Goal: Navigation & Orientation: Find specific page/section

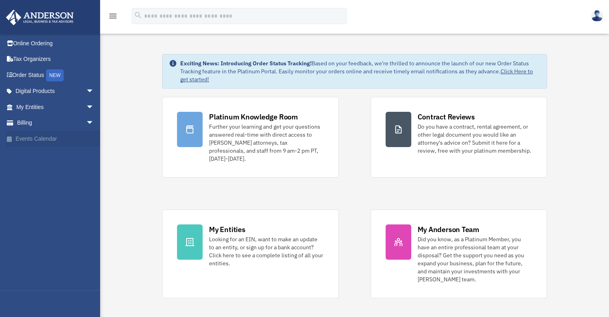
click at [40, 143] on link "Events Calendar" at bounding box center [56, 138] width 100 height 16
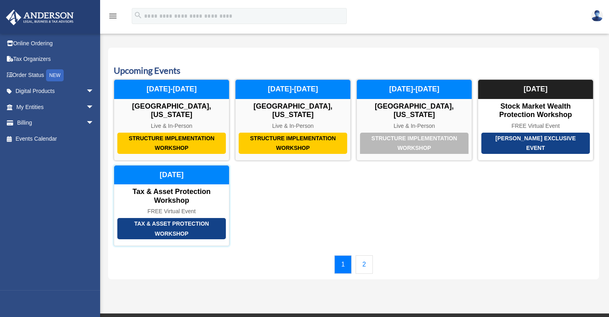
click at [185, 195] on div "Tax & Asset Protection Workshop" at bounding box center [171, 195] width 115 height 17
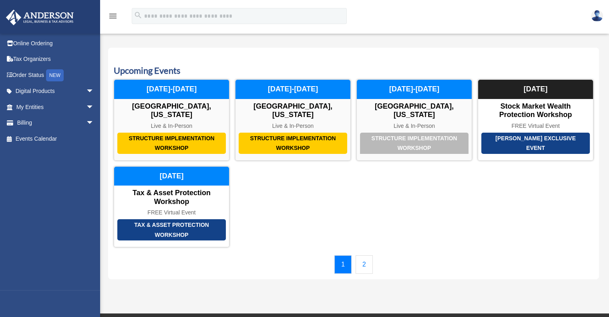
click at [369, 261] on link "2" at bounding box center [363, 264] width 17 height 18
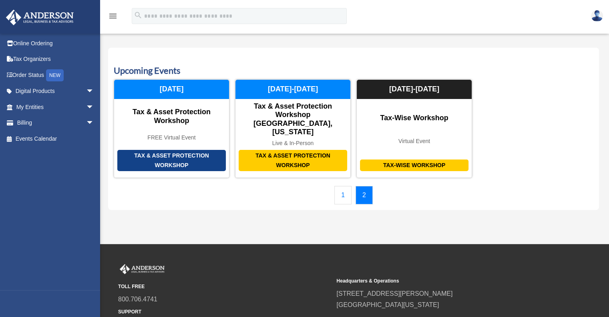
click at [592, 14] on img at bounding box center [597, 16] width 12 height 12
click at [469, 53] on link "Logout" at bounding box center [467, 53] width 80 height 16
